Goal: Task Accomplishment & Management: Use online tool/utility

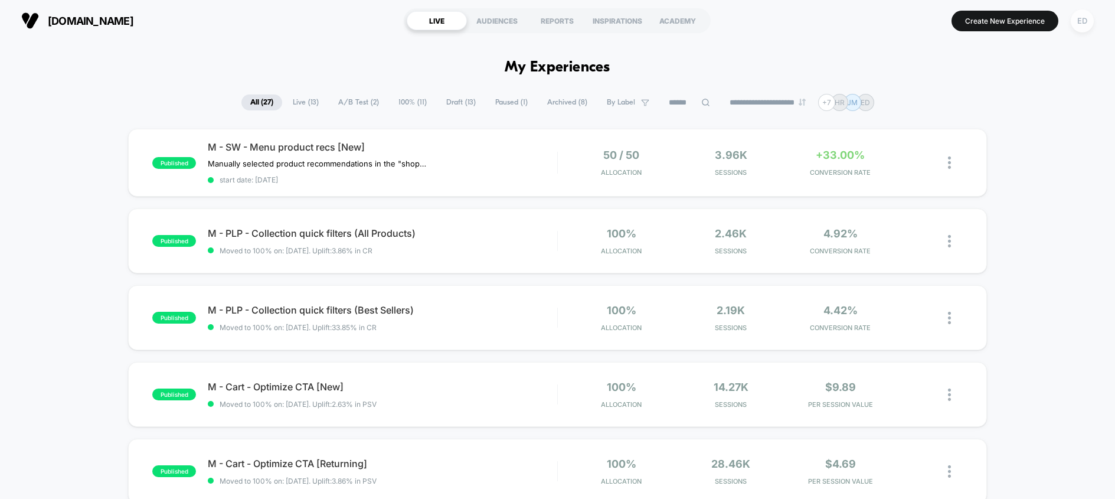
click at [1081, 21] on div "ED" at bounding box center [1082, 20] width 23 height 23
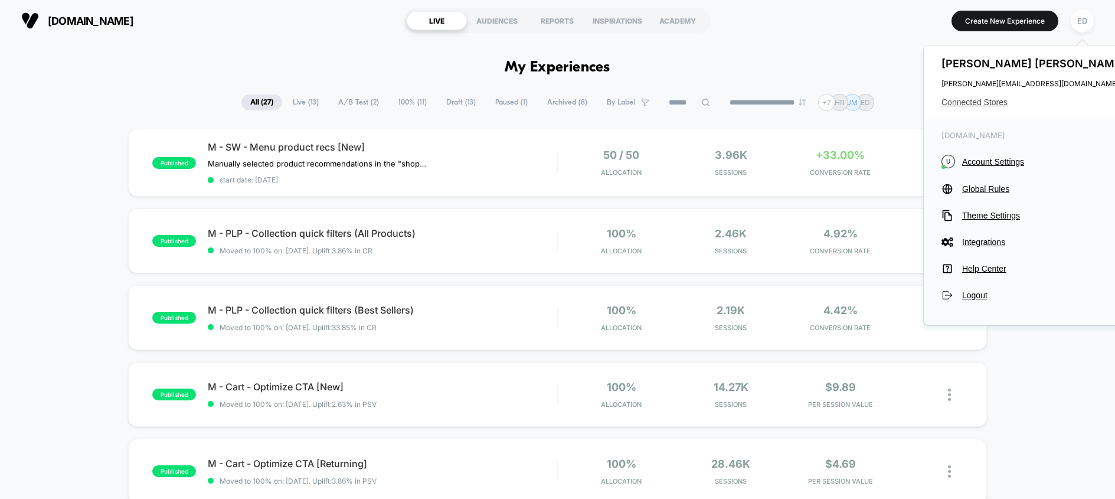
click at [979, 99] on span "Connected Stores" at bounding box center [1034, 101] width 187 height 9
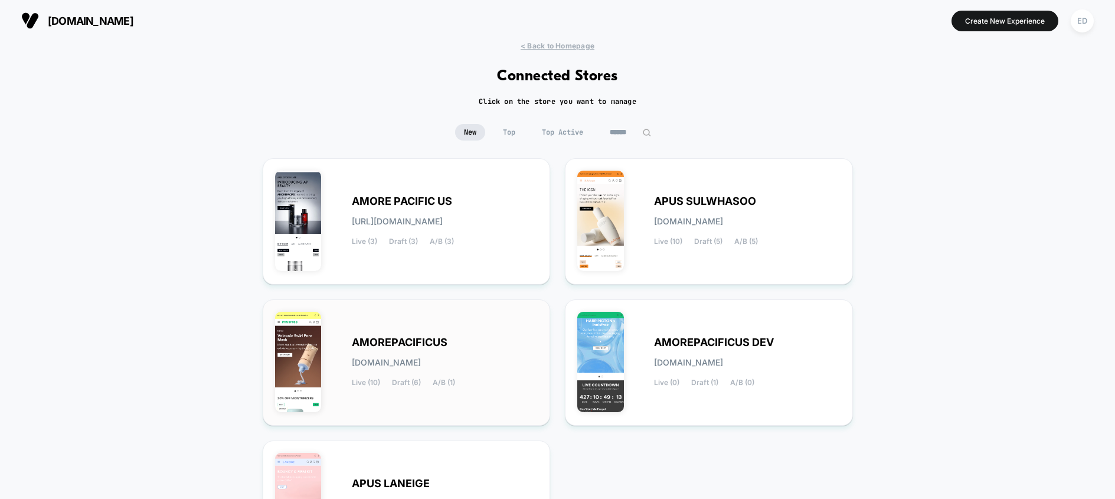
click at [416, 312] on div "AMOREPACIFICUS [DOMAIN_NAME] Live (10) Draft (6) A/B (1)" at bounding box center [406, 363] width 263 height 102
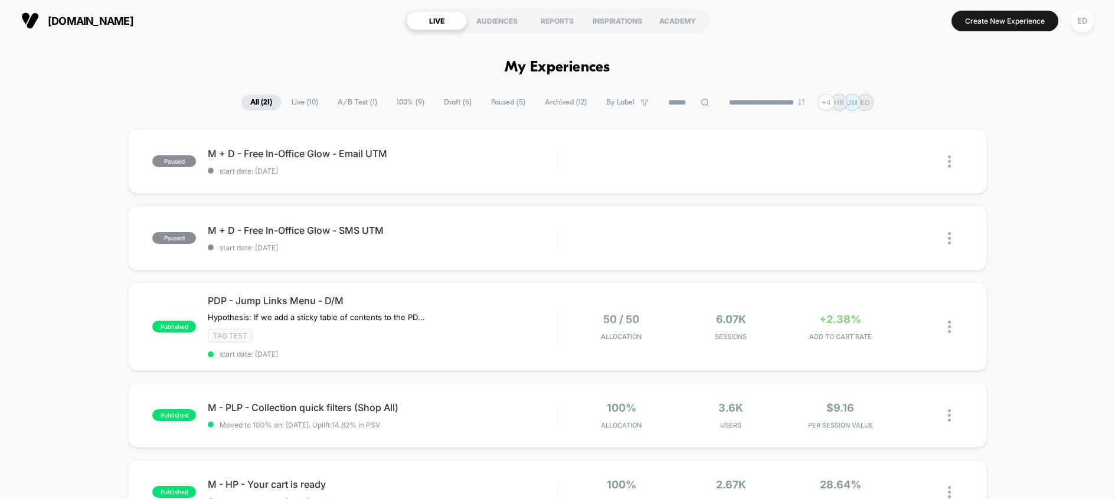
click at [701, 102] on icon at bounding box center [705, 102] width 9 height 9
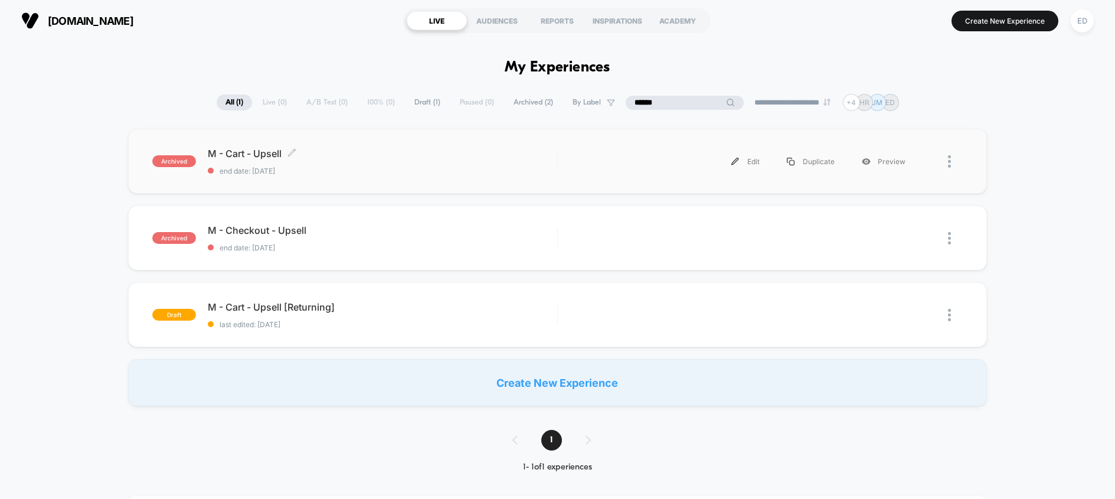
type input "******"
click at [408, 151] on span "M - Cart - Upsell Click to edit experience details" at bounding box center [382, 154] width 349 height 12
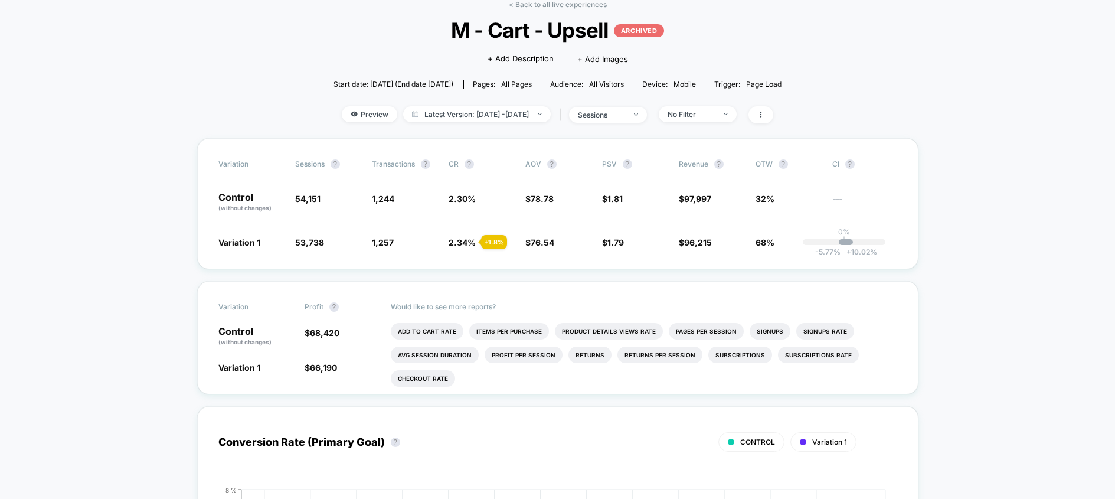
scroll to position [64, 0]
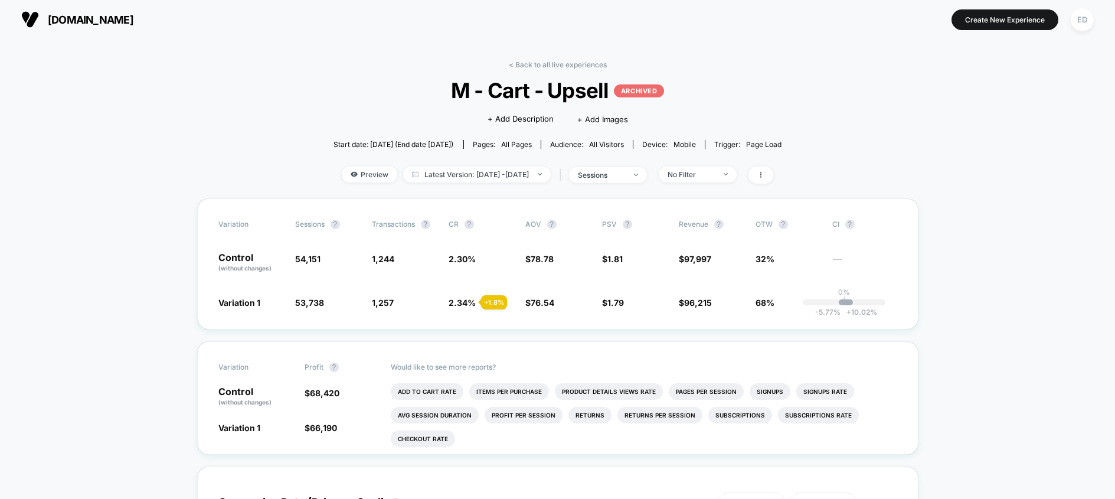
scroll to position [0, 0]
click at [551, 67] on link "< Back to all live experiences" at bounding box center [558, 65] width 98 height 9
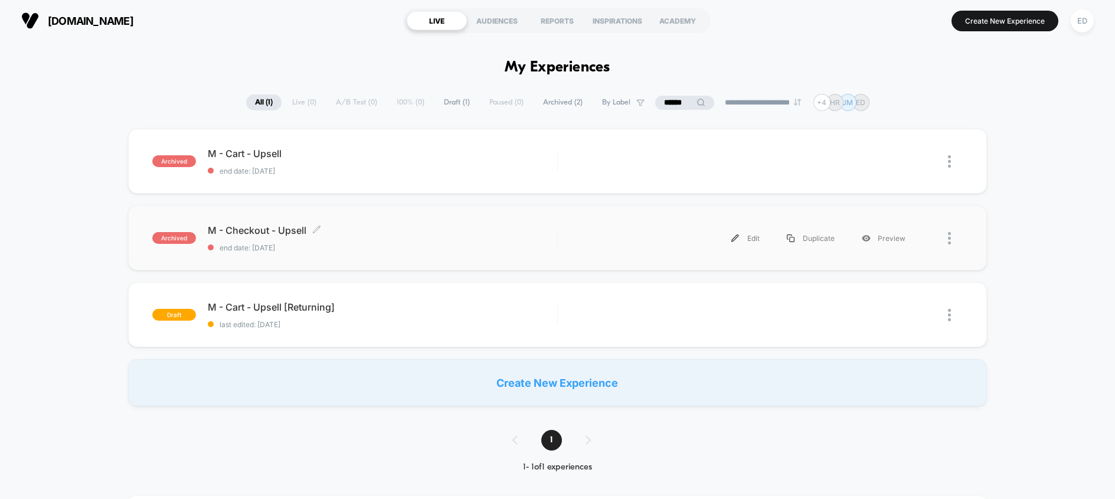
click at [279, 231] on span "M - Checkout - Upsell Click to edit experience details" at bounding box center [382, 230] width 349 height 12
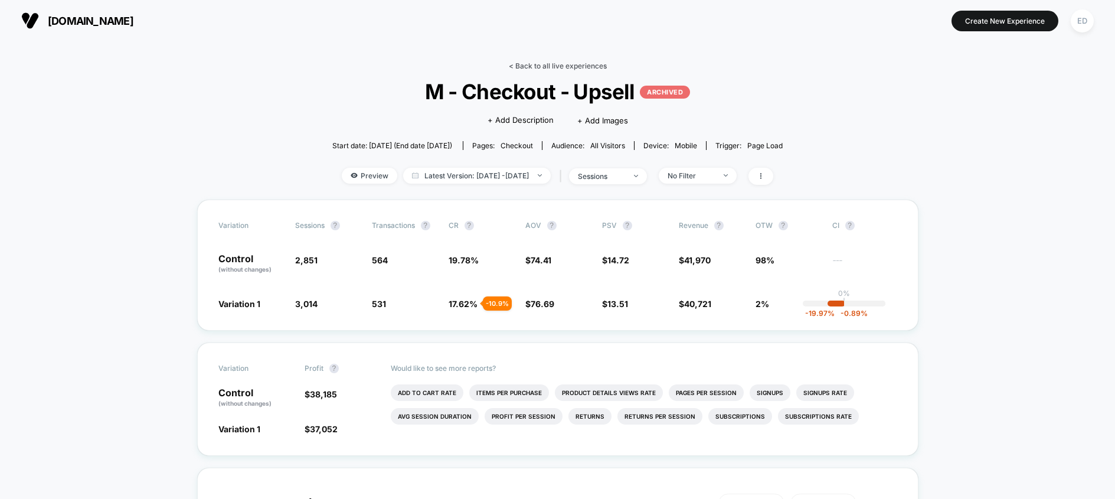
click at [531, 64] on link "< Back to all live experiences" at bounding box center [558, 65] width 98 height 9
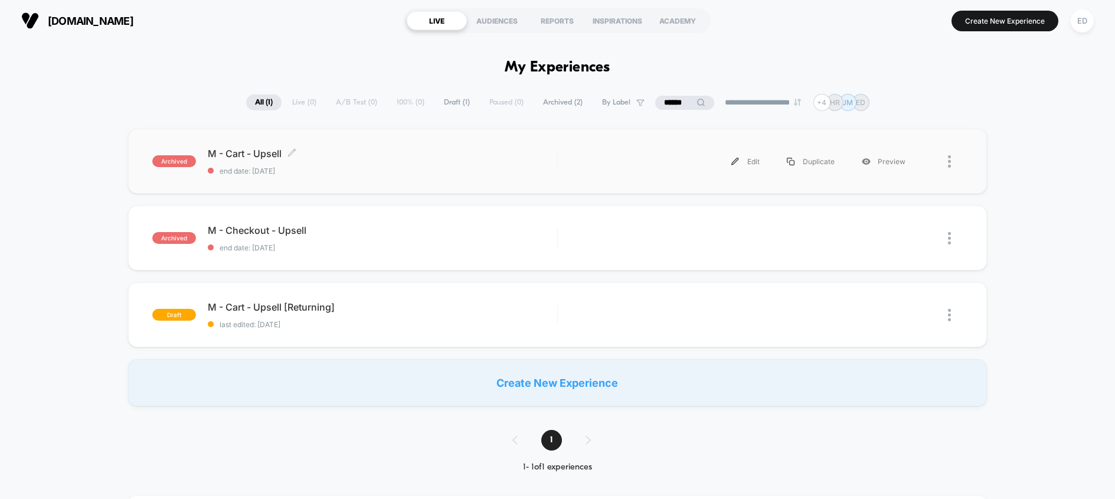
click at [230, 174] on span "end date: [DATE]" at bounding box center [382, 170] width 349 height 9
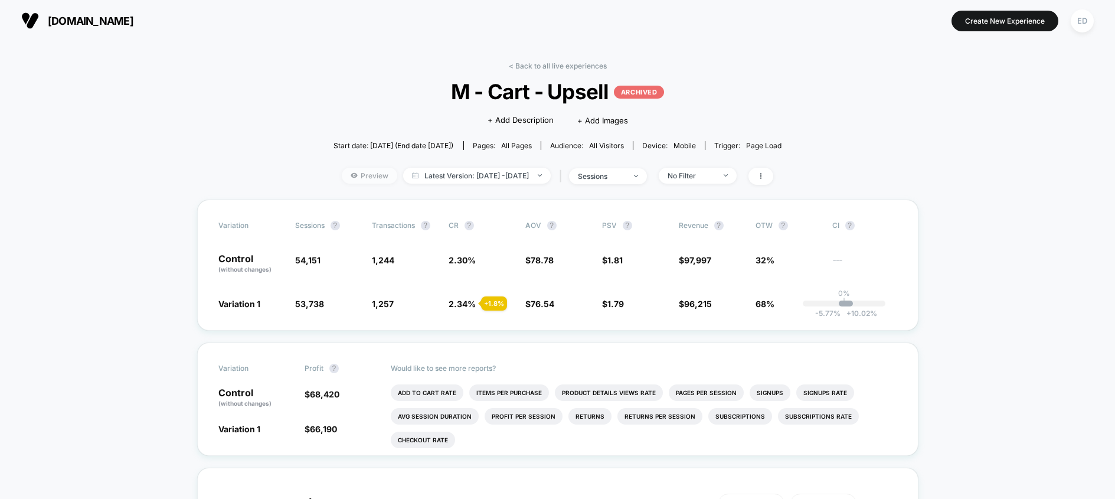
click at [352, 173] on span "Preview" at bounding box center [369, 176] width 55 height 16
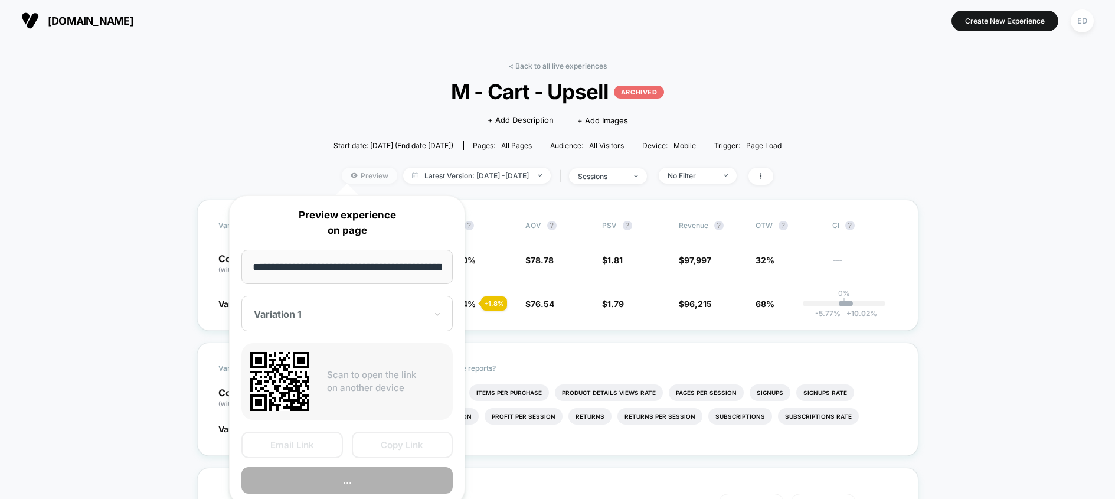
scroll to position [0, 58]
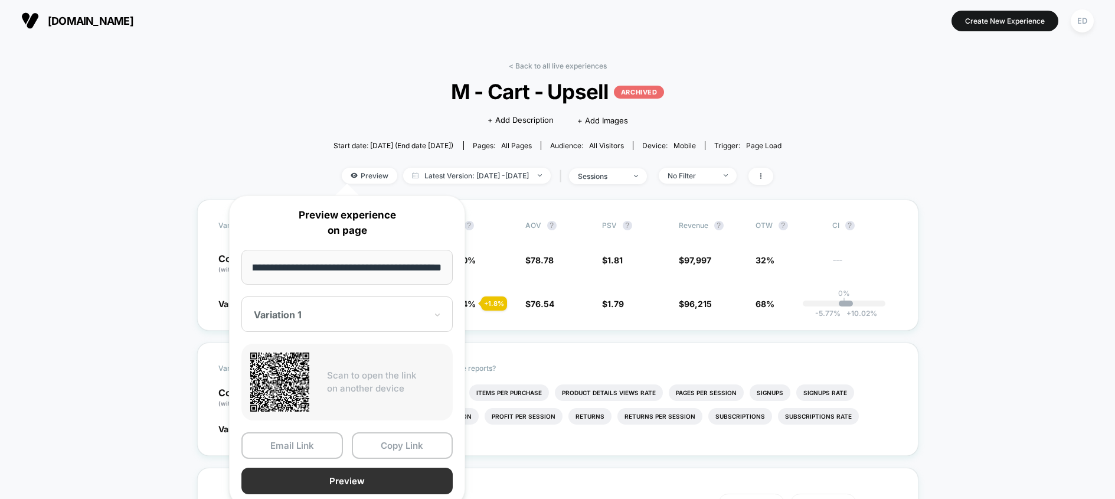
click at [374, 482] on button "Preview" at bounding box center [346, 480] width 211 height 27
